Goal: Contribute content

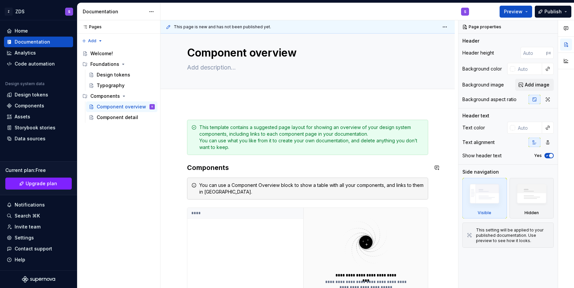
scroll to position [17, 0]
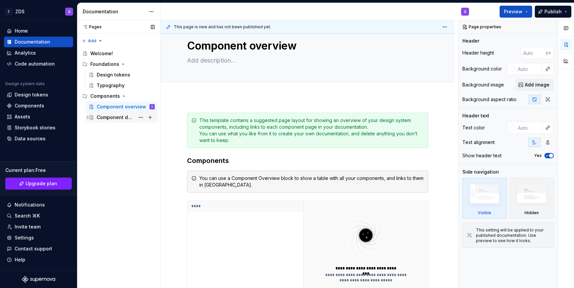
click at [116, 116] on div "Component detail" at bounding box center [116, 117] width 38 height 7
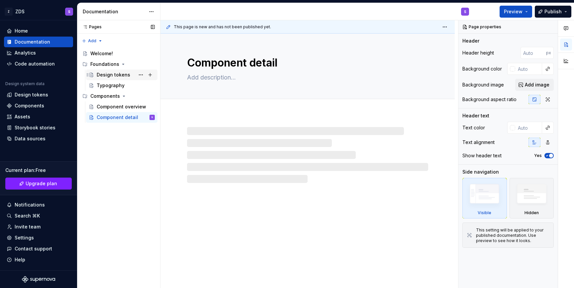
click at [112, 78] on div "Design tokens" at bounding box center [126, 74] width 58 height 9
click at [116, 108] on div "Component overview" at bounding box center [116, 106] width 38 height 7
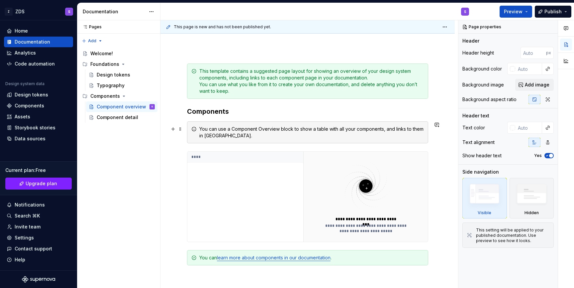
scroll to position [66, 0]
click at [174, 129] on button "button" at bounding box center [172, 128] width 9 height 9
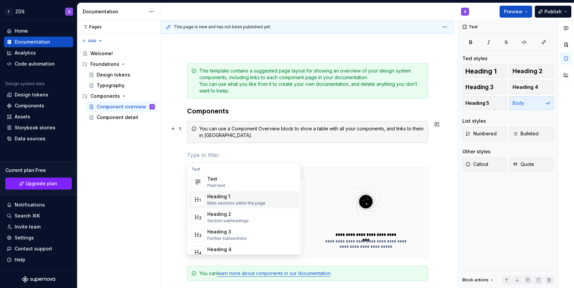
click at [175, 187] on div "**********" at bounding box center [307, 225] width 294 height 356
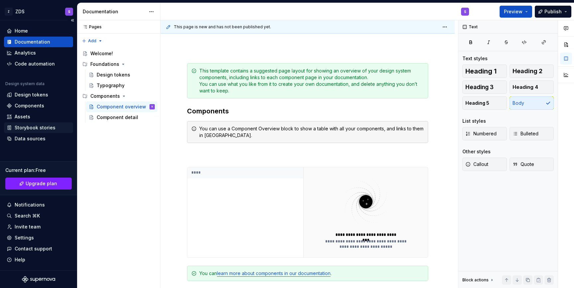
click at [40, 129] on div "Storybook stories" at bounding box center [35, 127] width 41 height 7
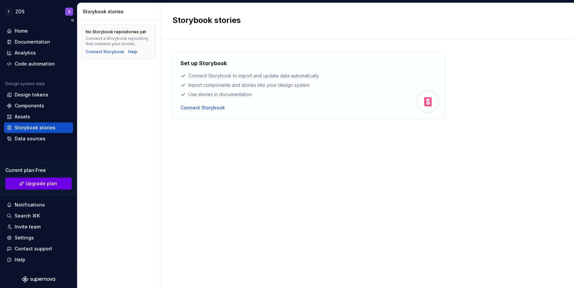
click at [53, 183] on span "Upgrade plan" at bounding box center [42, 183] width 32 height 7
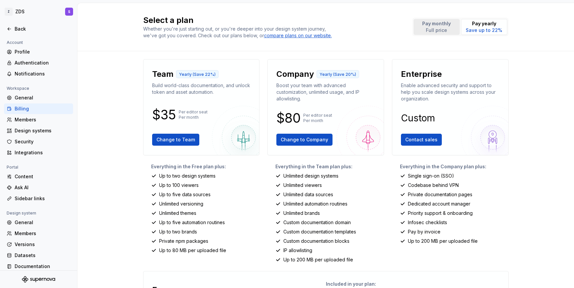
click at [452, 30] on button "Pay monthly Full price" at bounding box center [437, 27] width 46 height 16
click at [488, 28] on p "Save up to 22%" at bounding box center [484, 30] width 37 height 7
click at [443, 29] on p "Full price" at bounding box center [436, 30] width 29 height 7
click at [488, 30] on p "Save up to 22%" at bounding box center [484, 30] width 37 height 7
click at [28, 31] on div "Back" at bounding box center [43, 29] width 56 height 7
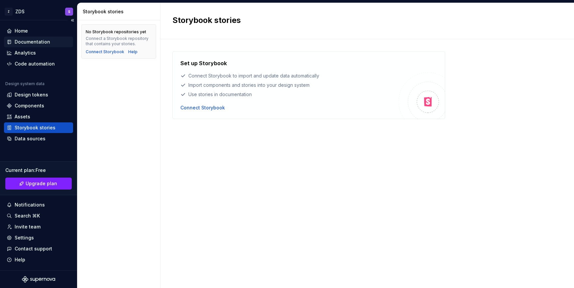
click at [35, 44] on div "Documentation" at bounding box center [33, 42] width 36 height 7
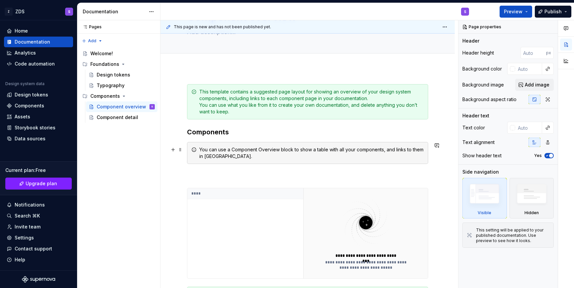
scroll to position [54, 0]
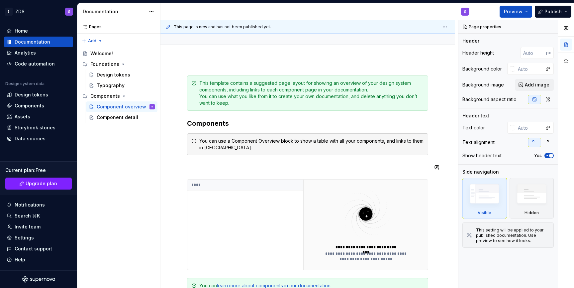
type textarea "*"
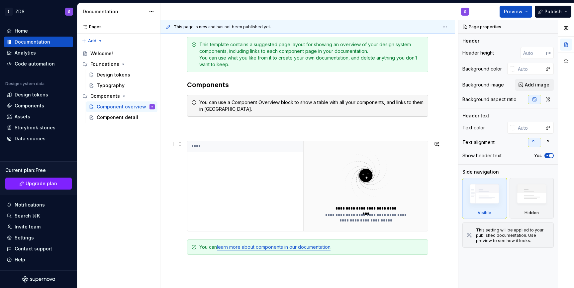
scroll to position [92, 0]
click at [173, 145] on button "button" at bounding box center [172, 144] width 9 height 9
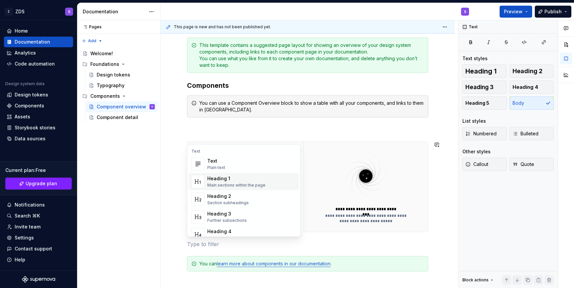
click at [221, 184] on div "Main sections within the page" at bounding box center [236, 184] width 58 height 5
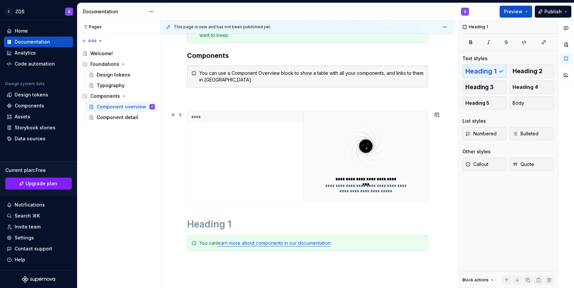
scroll to position [135, 0]
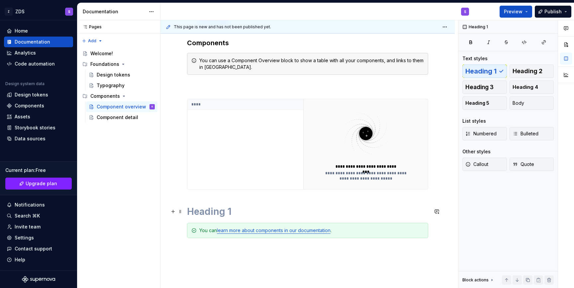
click at [213, 207] on h1 at bounding box center [307, 211] width 241 height 12
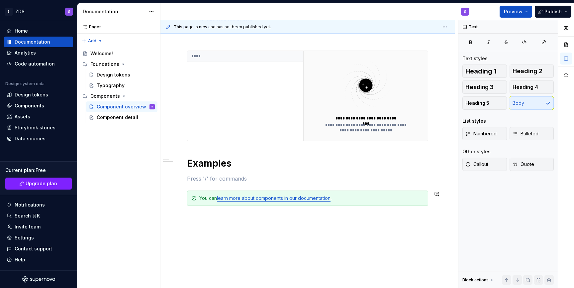
scroll to position [191, 0]
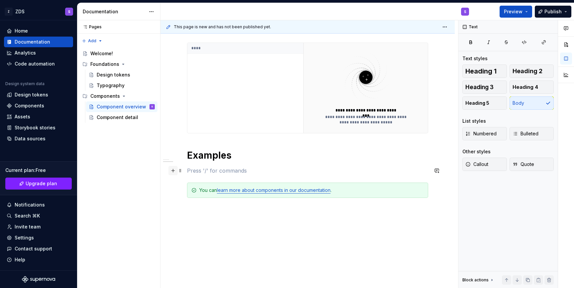
click at [173, 172] on button "button" at bounding box center [172, 170] width 9 height 9
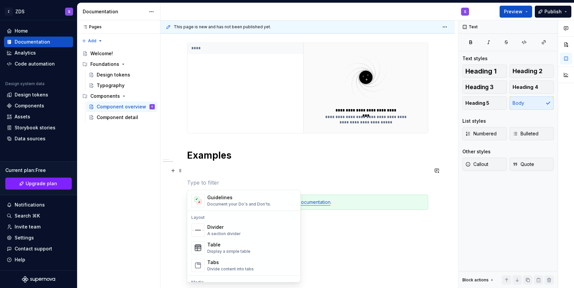
scroll to position [287, 0]
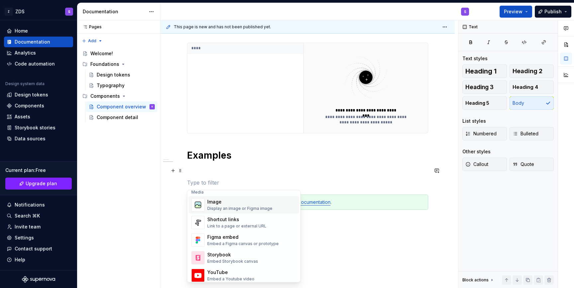
click at [323, 210] on div "**********" at bounding box center [307, 88] width 241 height 299
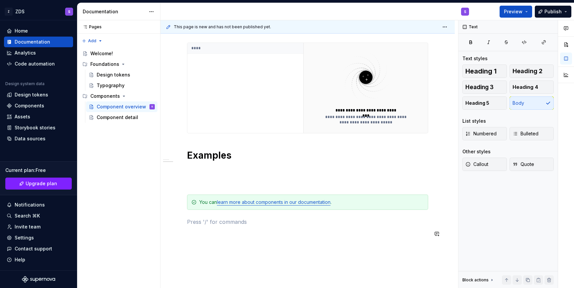
click at [341, 242] on div "**********" at bounding box center [307, 92] width 241 height 307
click at [570, 13] on button "Publish" at bounding box center [553, 12] width 37 height 12
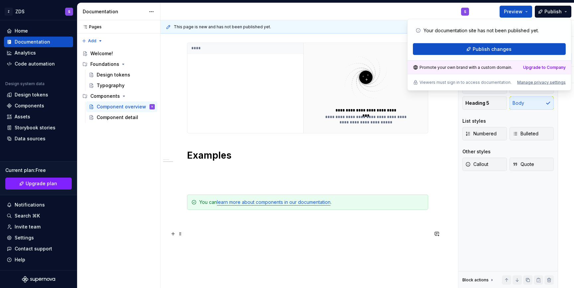
click at [414, 230] on p at bounding box center [307, 234] width 241 height 8
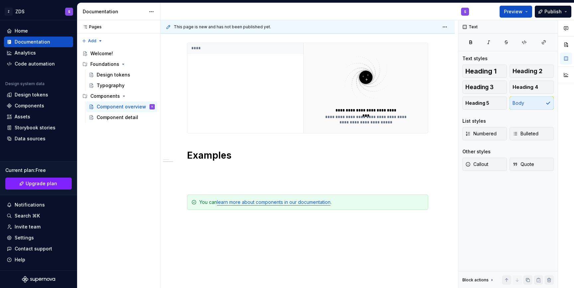
type textarea "*"
